Goal: Find specific page/section: Find specific page/section

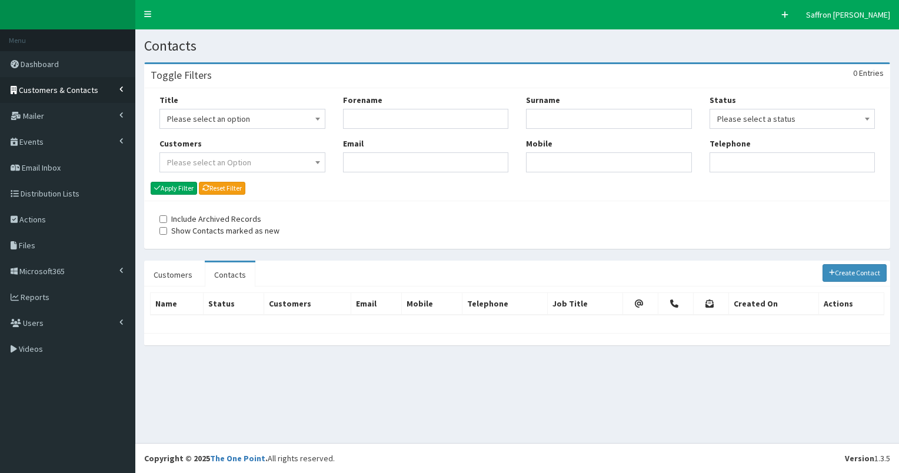
click at [68, 84] on link "Customers & Contacts" at bounding box center [67, 90] width 135 height 26
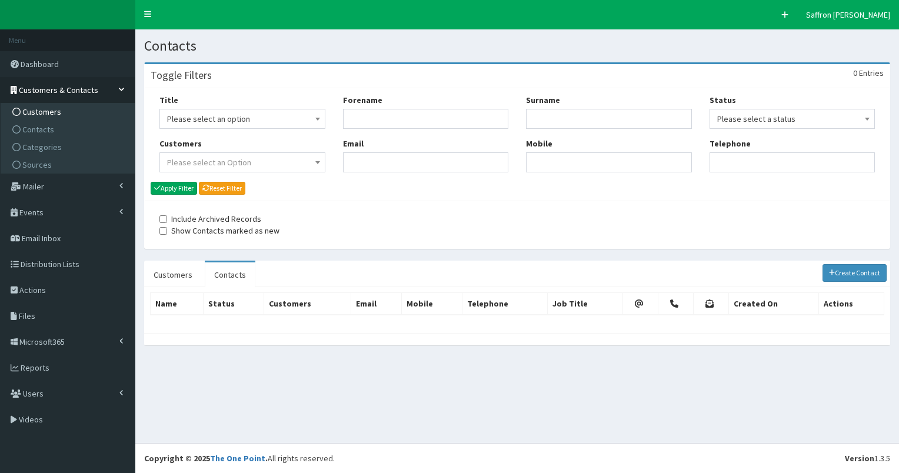
click at [45, 106] on span "Customers" at bounding box center [41, 111] width 39 height 11
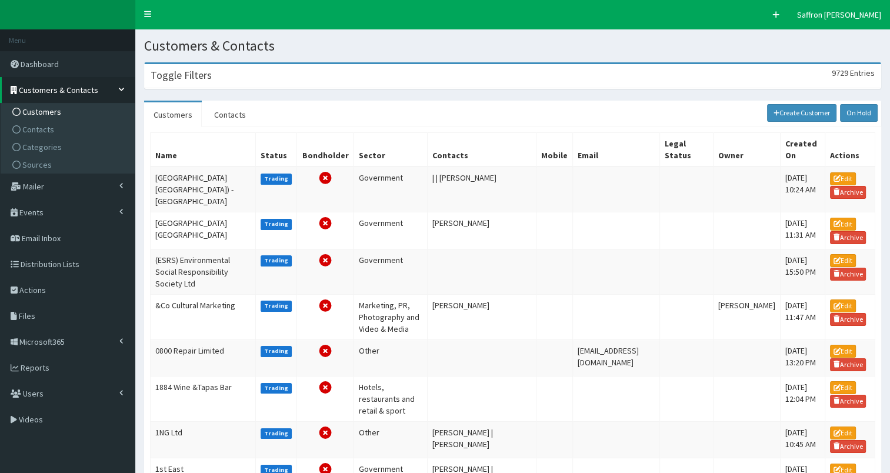
click at [286, 75] on div "Toggle Filters 9729 Entries" at bounding box center [513, 76] width 736 height 24
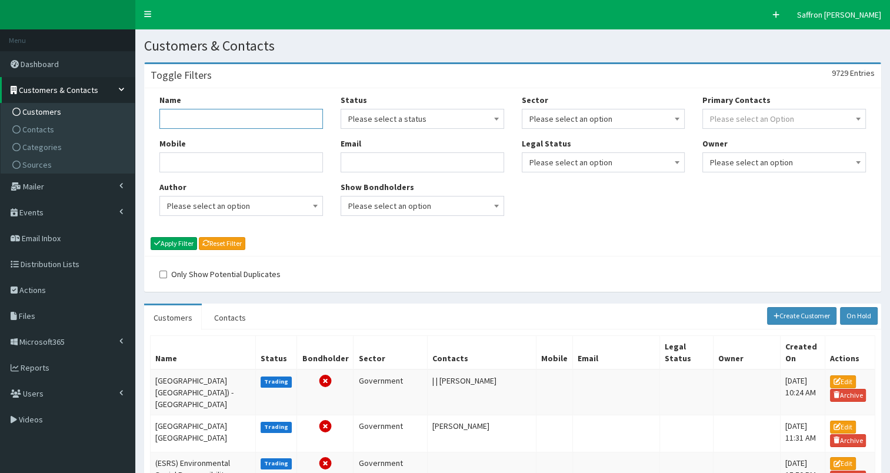
click at [271, 115] on input "Name" at bounding box center [241, 119] width 164 height 20
type input "hull truck"
click at [151, 237] on button "Apply Filter" at bounding box center [174, 243] width 46 height 13
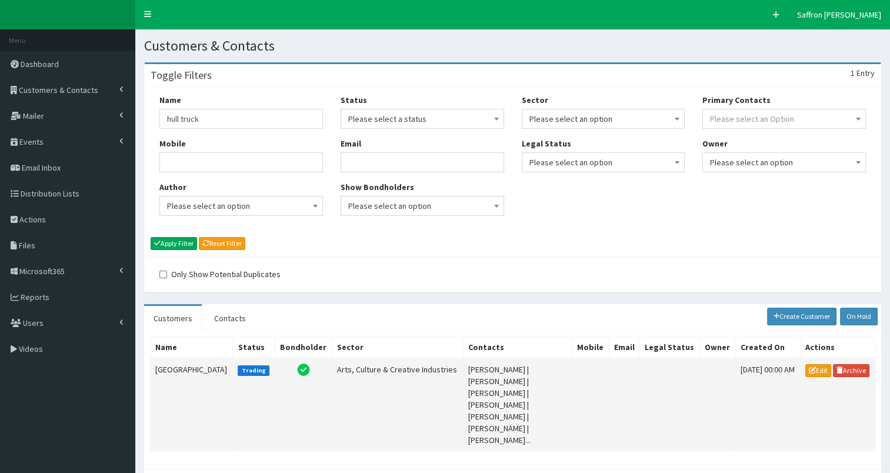
click at [197, 375] on td "Hull Truck Theatre" at bounding box center [192, 404] width 82 height 93
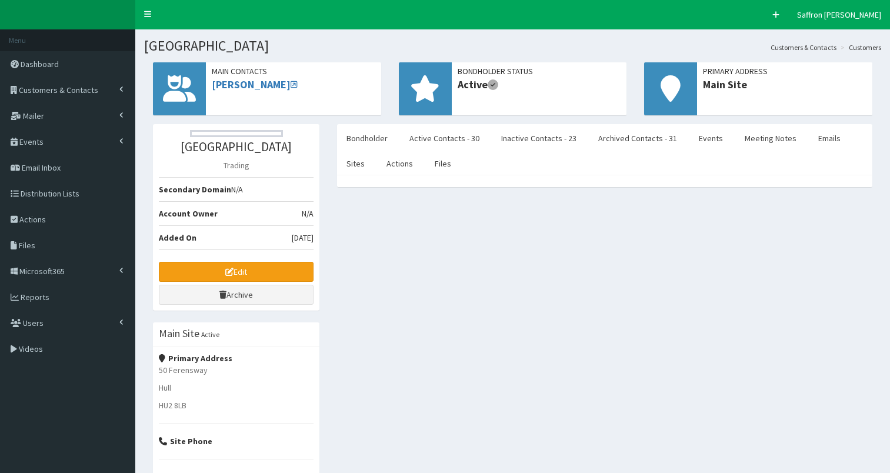
select select "50"
click at [436, 131] on link "Active Contacts - 30" at bounding box center [444, 138] width 89 height 25
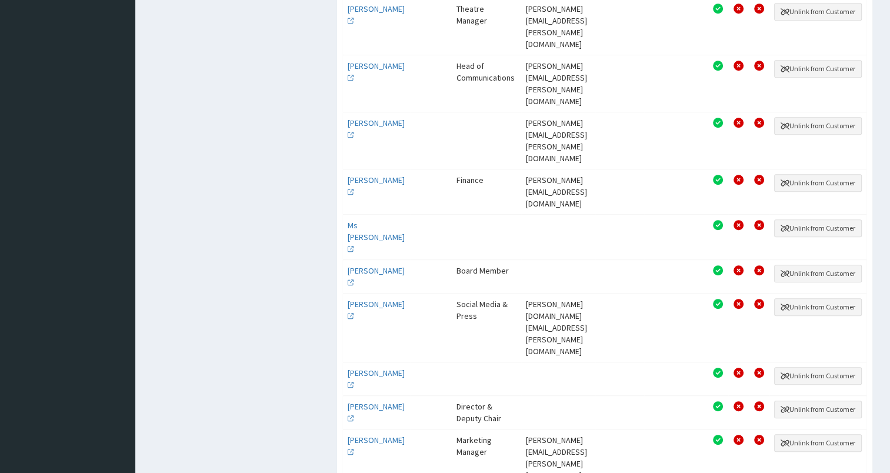
scroll to position [619, 0]
